Goal: Information Seeking & Learning: Learn about a topic

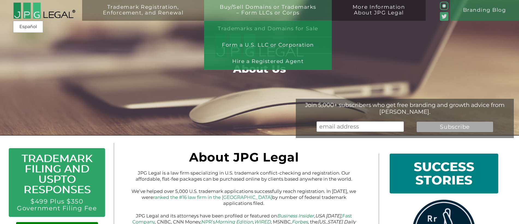
click at [309, 23] on link "Trademarks and Domains for Sale" at bounding box center [268, 29] width 128 height 16
click at [278, 26] on link "Trademarks and Domains for Sale" at bounding box center [268, 29] width 128 height 16
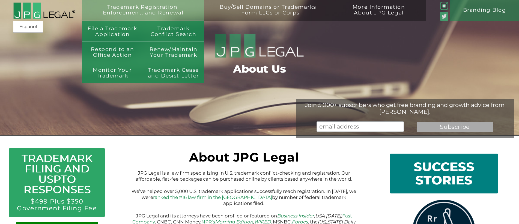
click at [149, 6] on link "Trademark Registration, Enforcement, and Renewal" at bounding box center [143, 14] width 112 height 21
click at [155, 7] on link "Trademark Registration, Enforcement, and Renewal" at bounding box center [143, 14] width 112 height 21
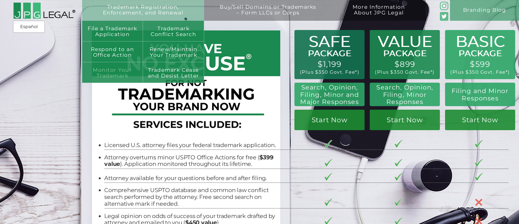
click at [110, 76] on link "Monitor Your Trademark" at bounding box center [112, 72] width 61 height 21
click at [124, 36] on link "File a Trademark Application" at bounding box center [112, 31] width 61 height 21
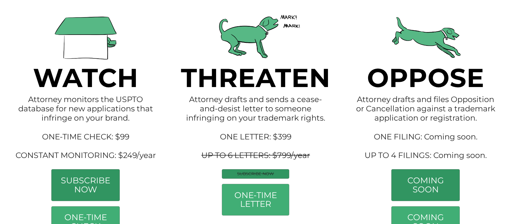
scroll to position [138, 0]
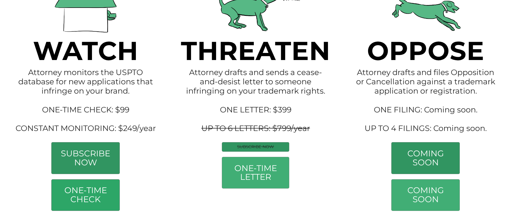
click at [103, 192] on link "ONE-TIME CHECK" at bounding box center [86, 194] width 68 height 31
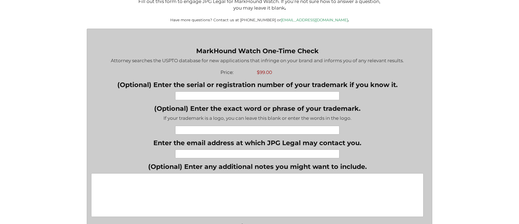
scroll to position [156, 0]
